Goal: Task Accomplishment & Management: Manage account settings

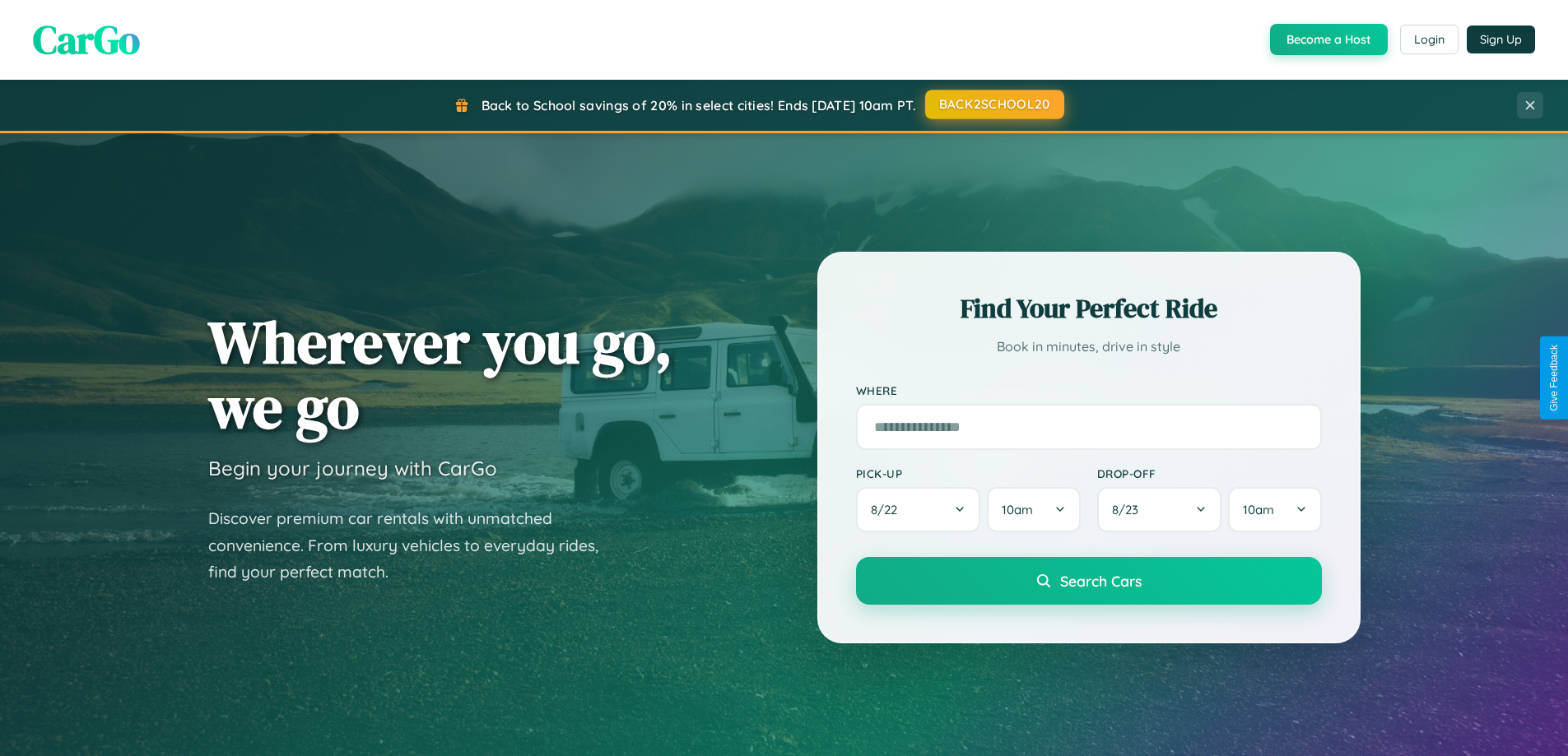
click at [993, 105] on button "BACK2SCHOOL20" at bounding box center [994, 105] width 139 height 30
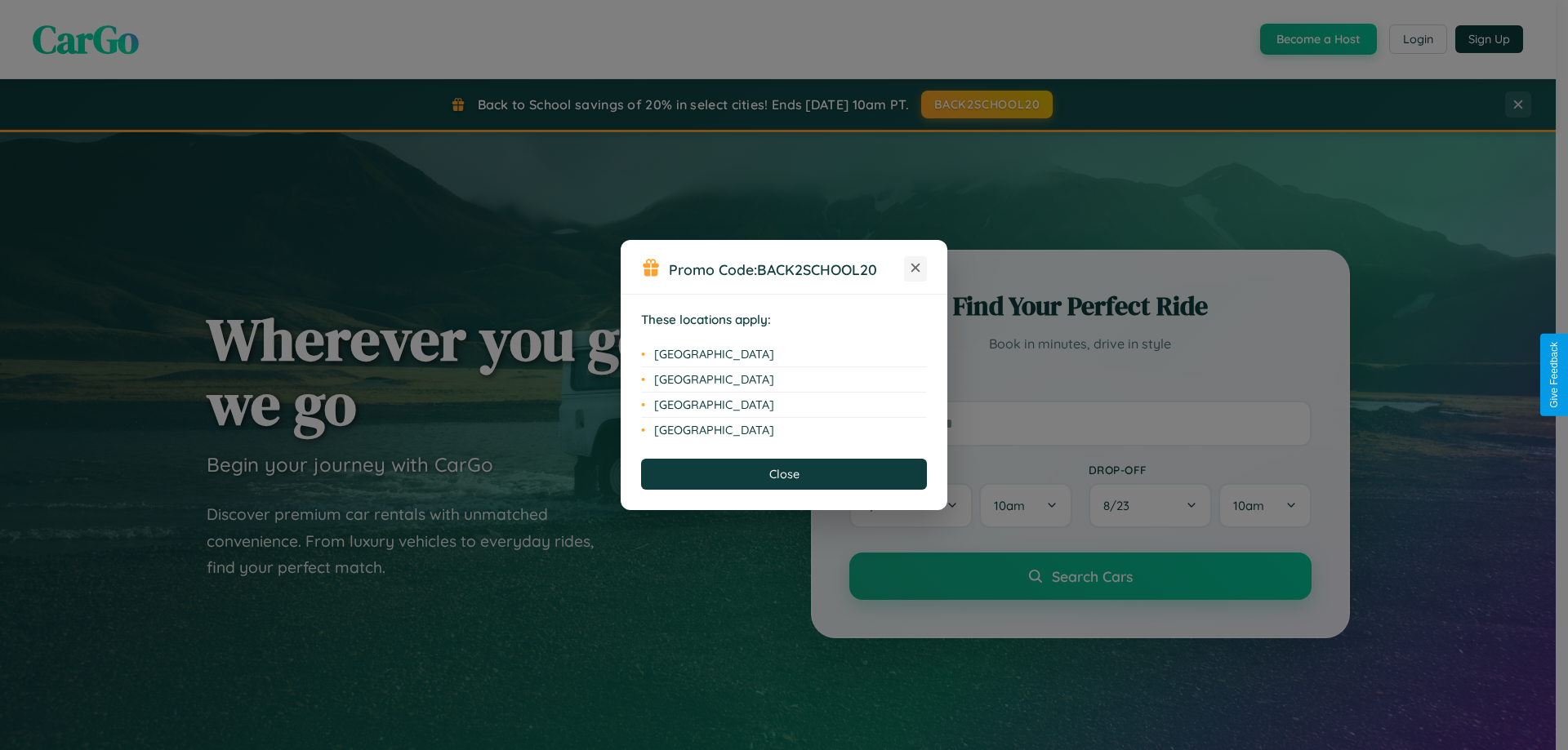
click at [916, 269] on icon at bounding box center [915, 268] width 9 height 9
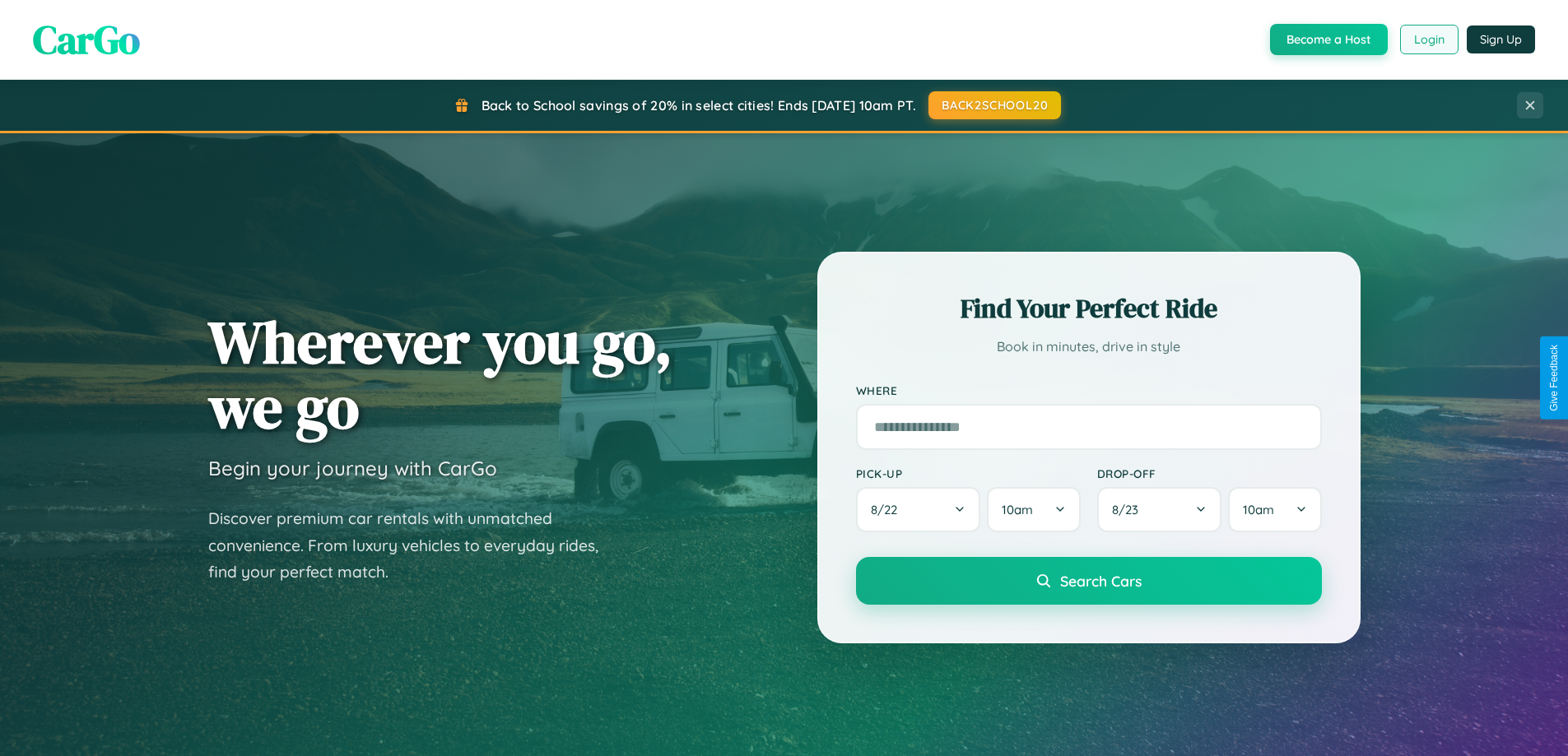
click at [1428, 40] on button "Login" at bounding box center [1429, 40] width 58 height 30
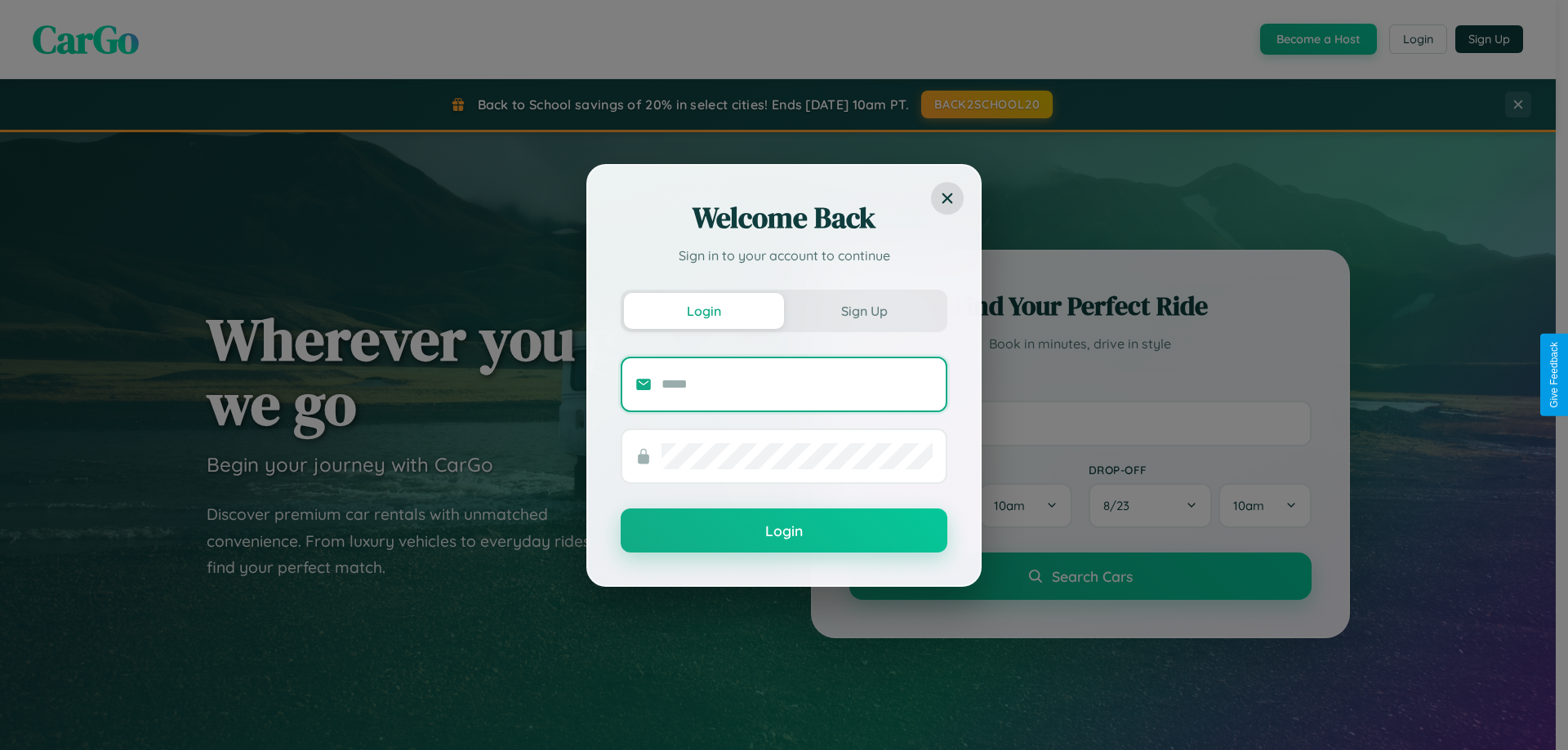
click at [797, 384] on input "text" at bounding box center [797, 385] width 271 height 27
type input "**********"
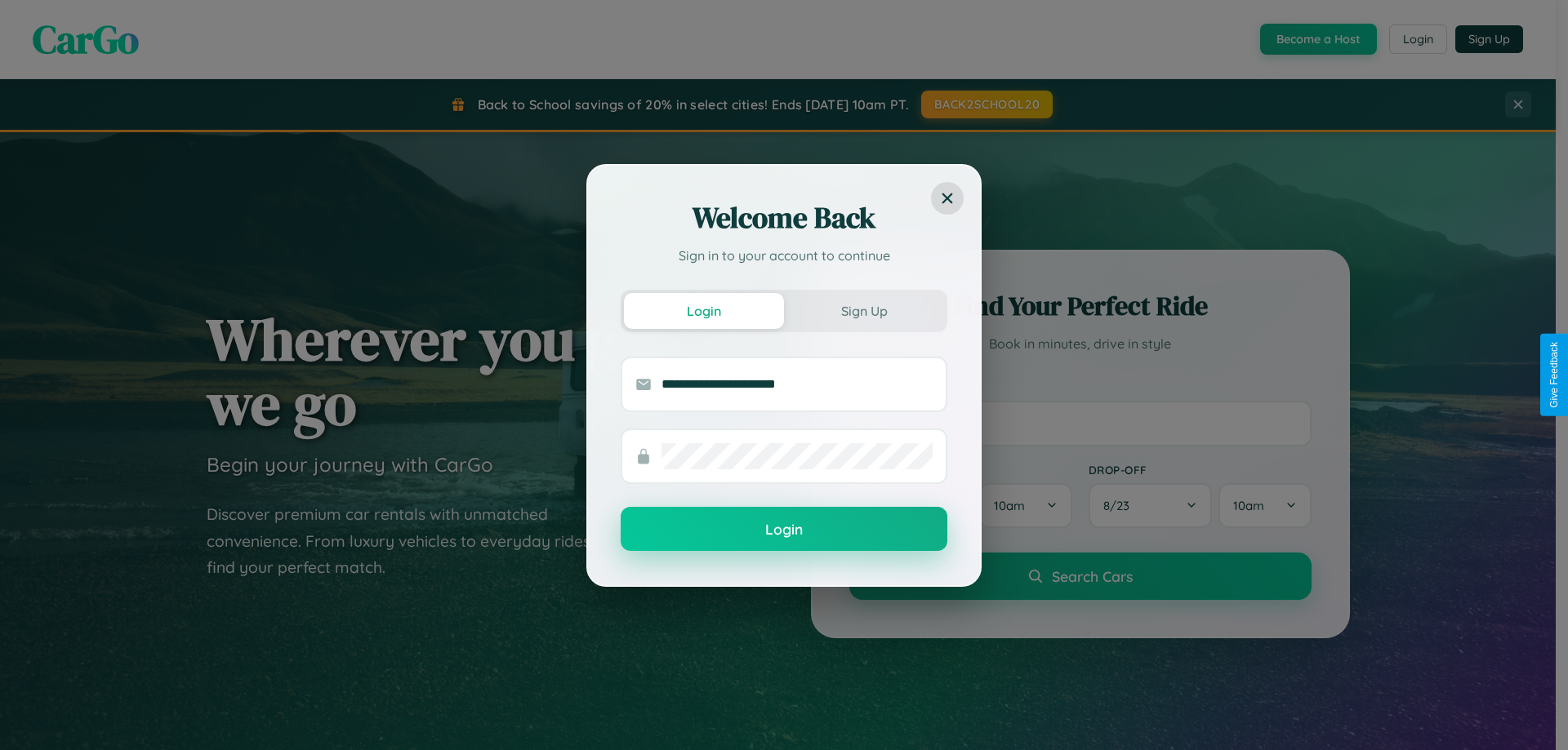
click at [784, 530] on button "Login" at bounding box center [784, 529] width 327 height 44
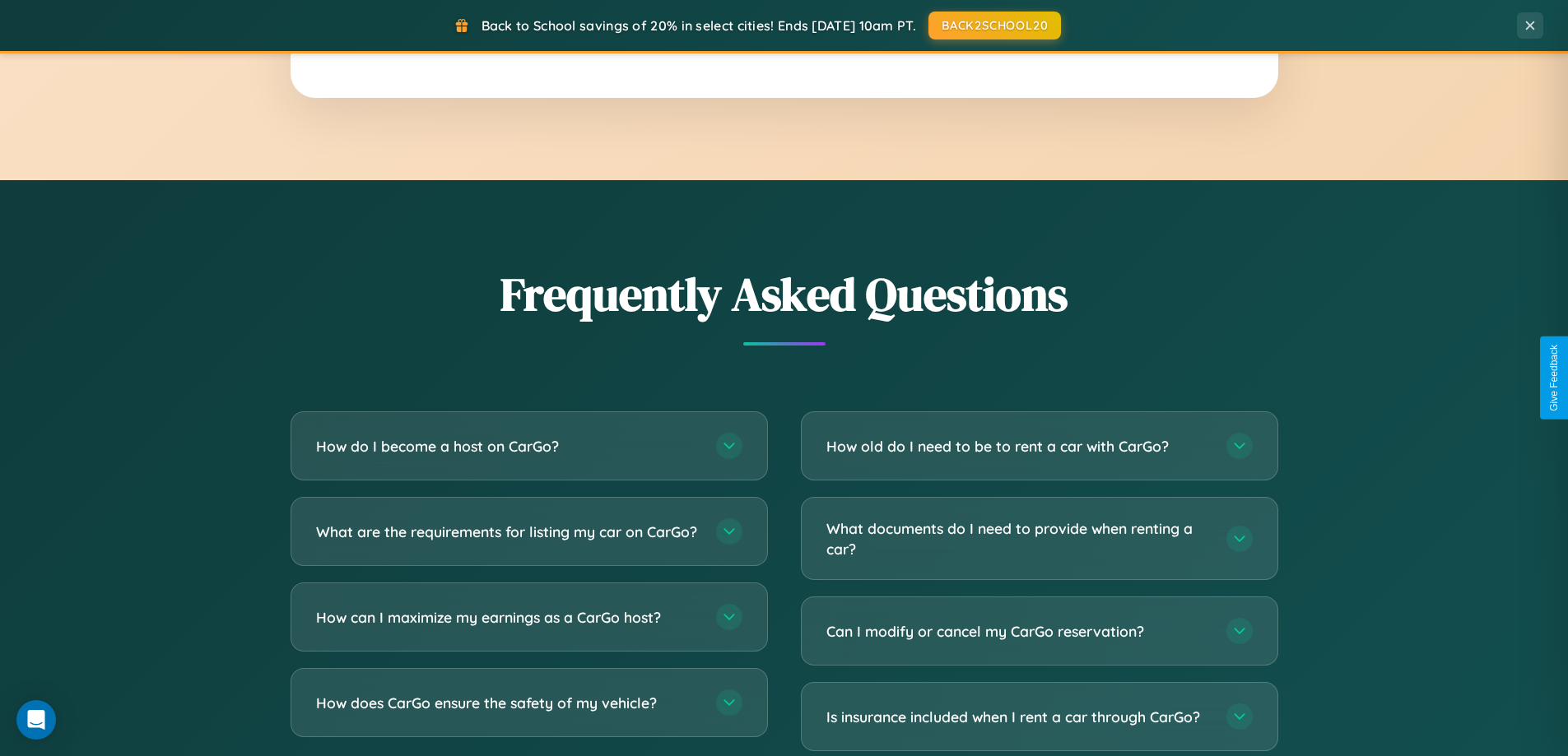
scroll to position [3167, 0]
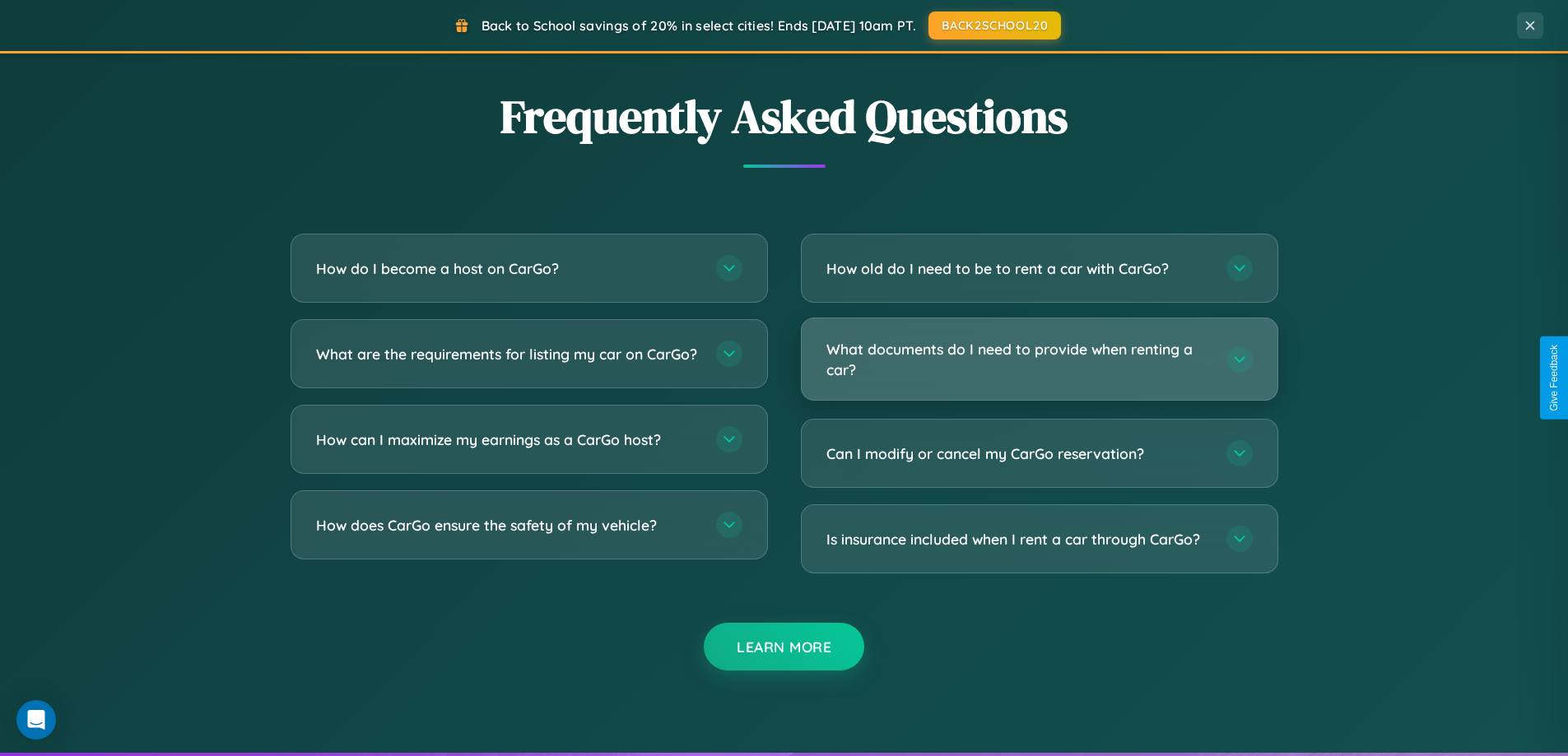
click at [1039, 359] on h3 "What documents do I need to provide when renting a car?" at bounding box center [1018, 359] width 384 height 41
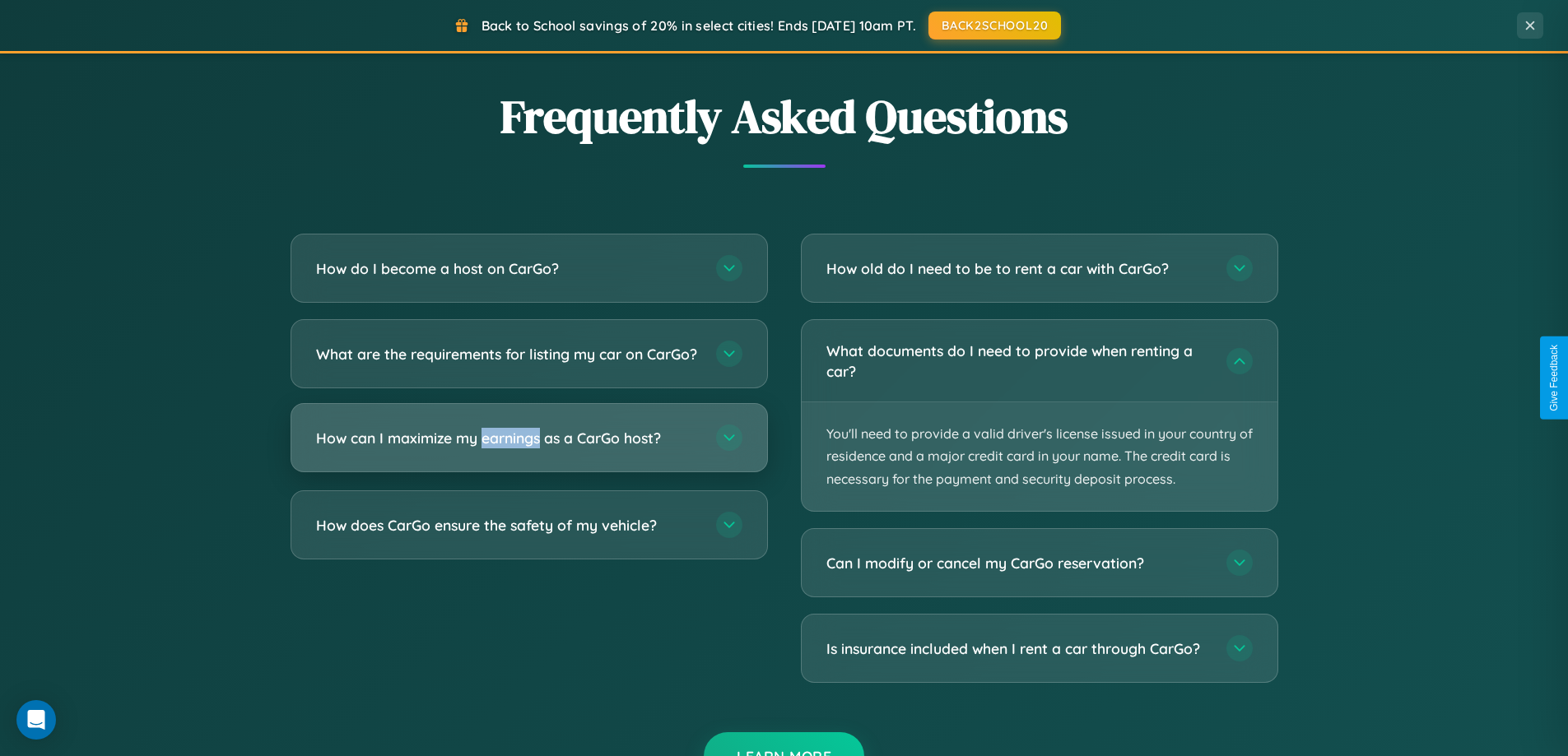
click at [528, 448] on h3 "How can I maximize my earnings as a CarGo host?" at bounding box center [507, 438] width 384 height 21
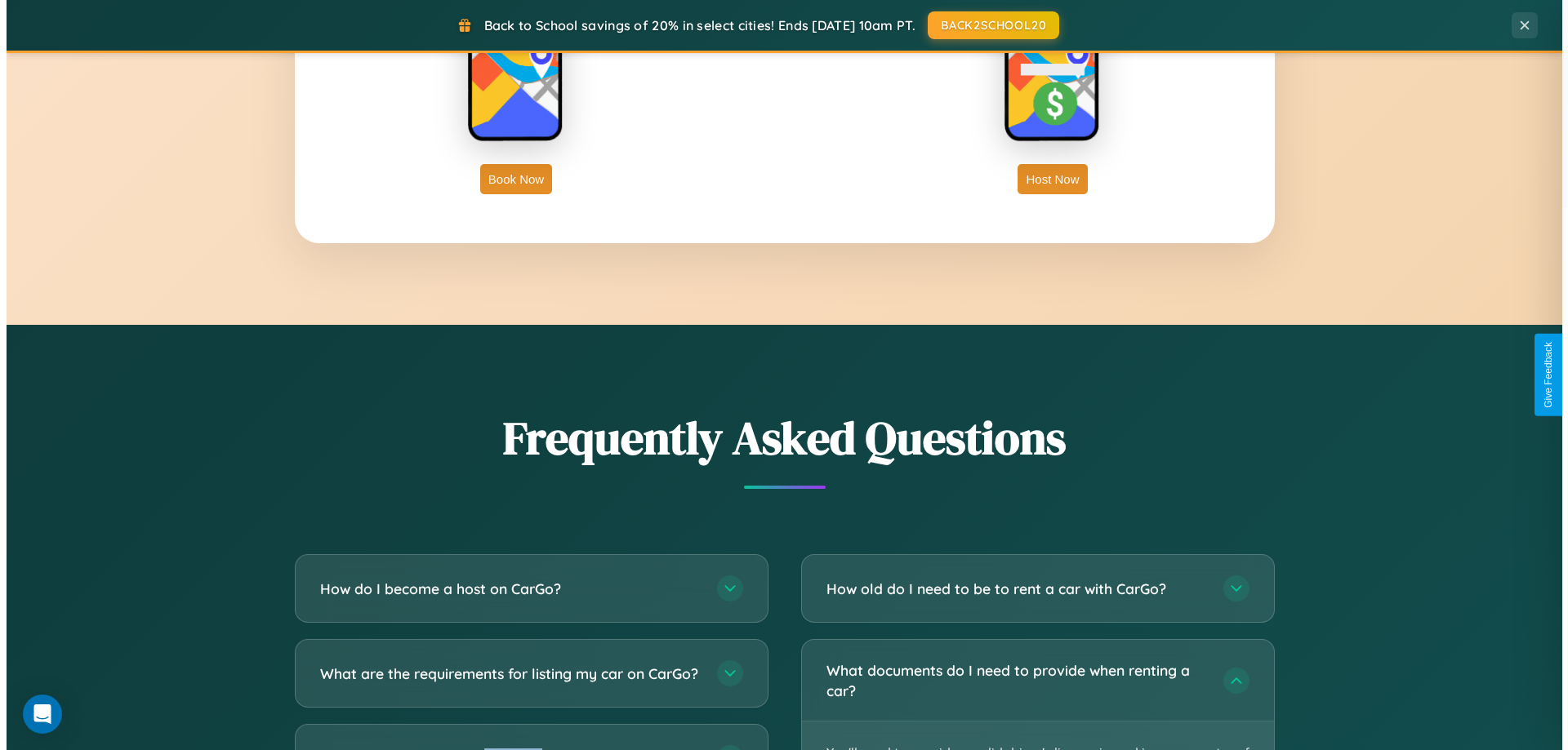
scroll to position [0, 0]
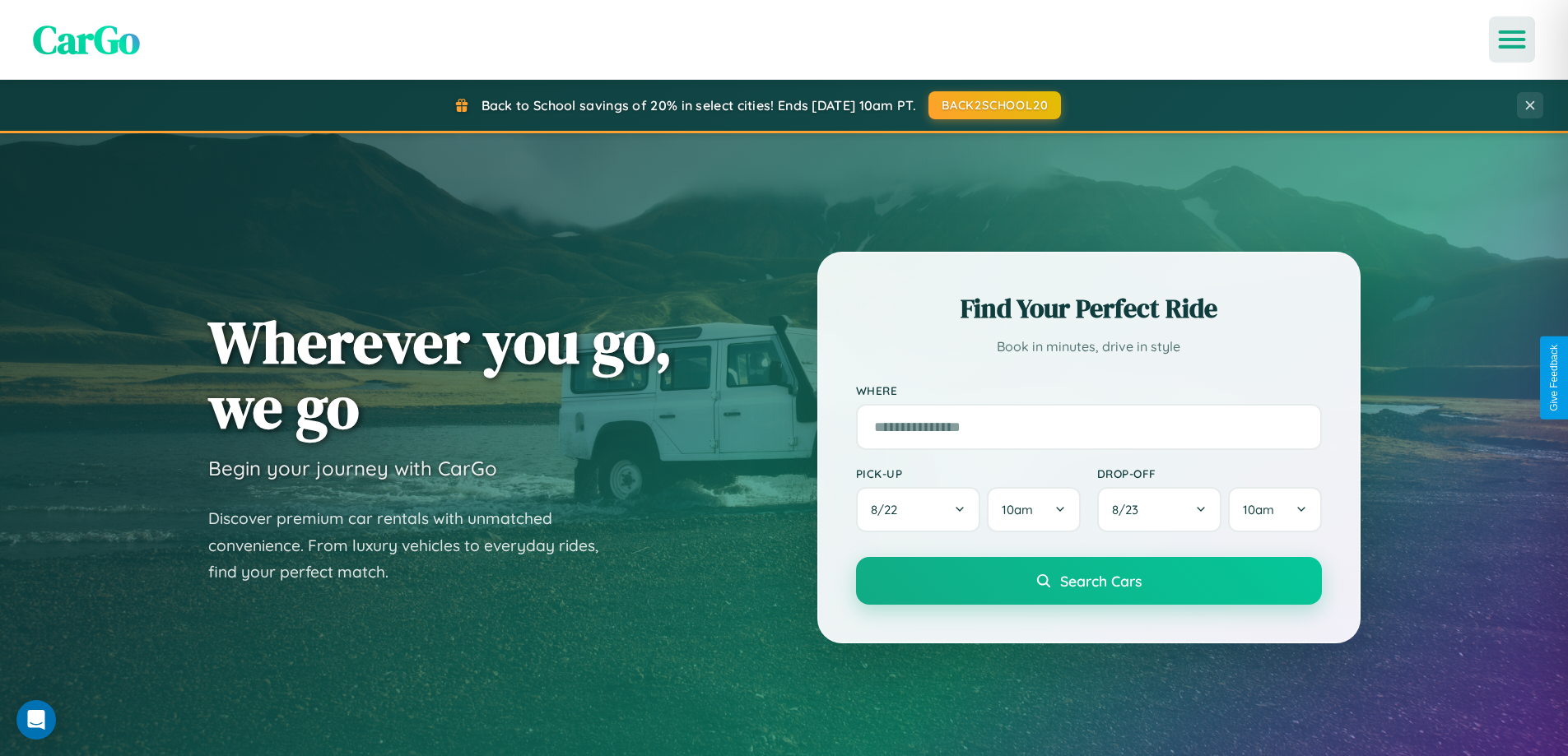
click at [1512, 40] on icon "Open menu" at bounding box center [1513, 39] width 24 height 15
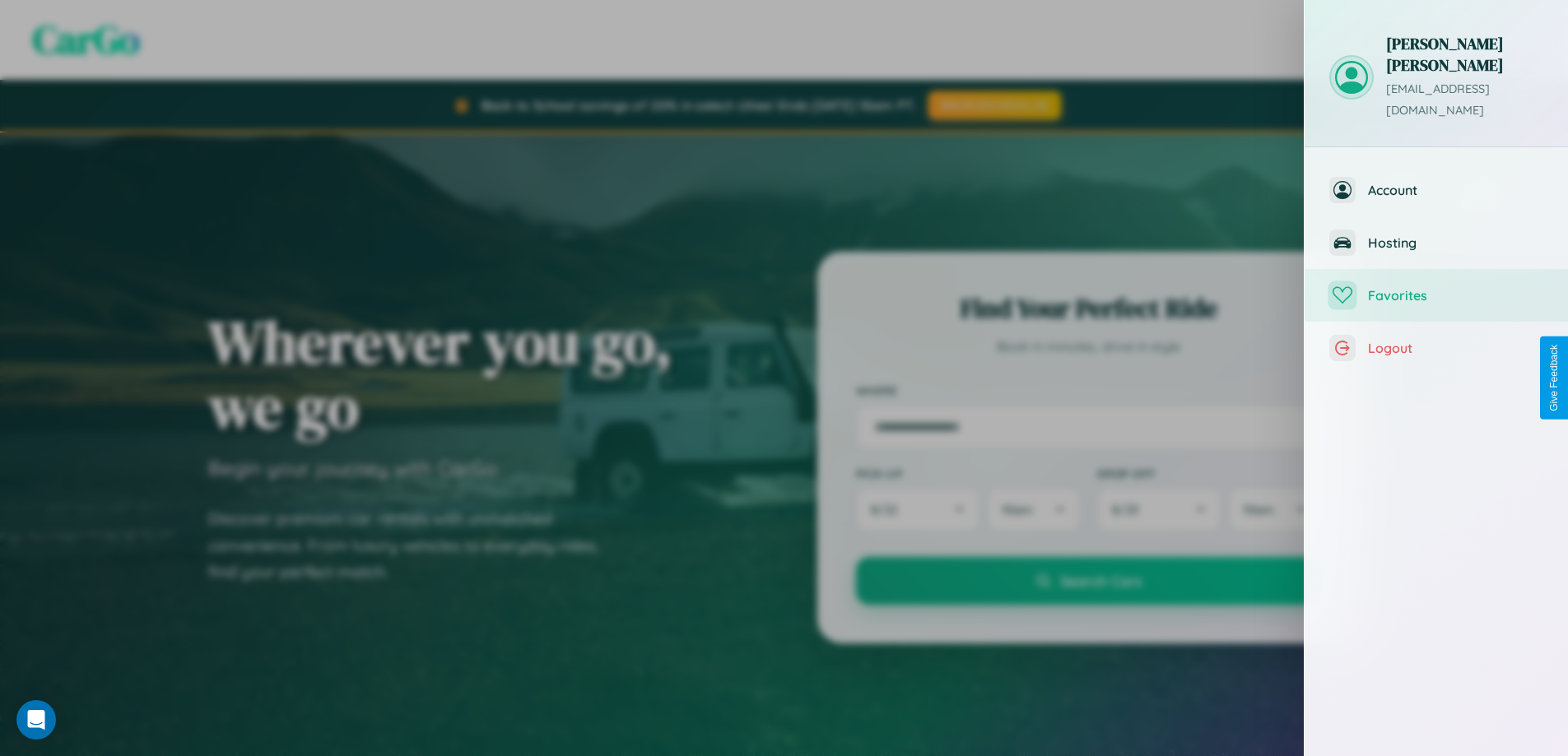
click at [1436, 287] on span "Favorites" at bounding box center [1455, 295] width 175 height 17
